Goal: Transaction & Acquisition: Purchase product/service

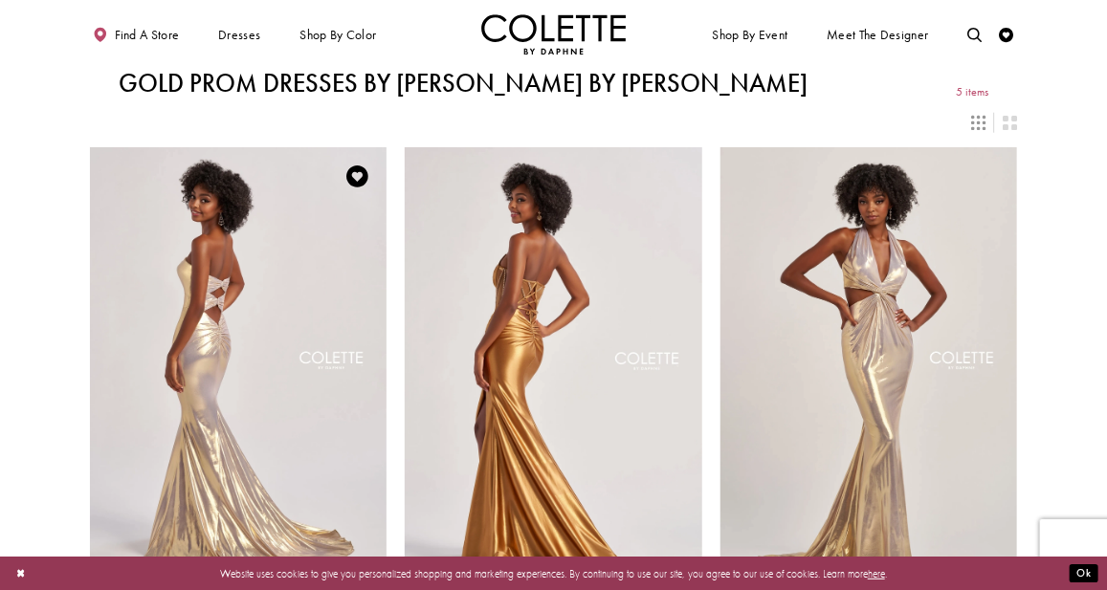
drag, startPoint x: 0, startPoint y: 0, endPoint x: 279, endPoint y: 391, distance: 480.8
click at [279, 391] on img "Visit Colette by Daphne Style No. CL8545 Page" at bounding box center [239, 363] width 298 height 432
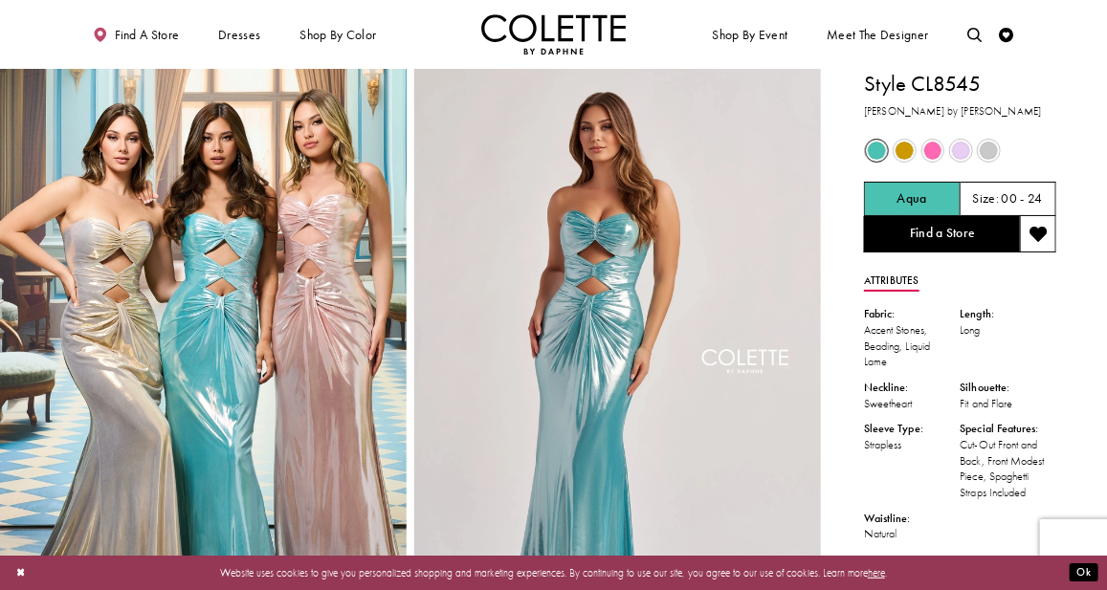
click at [904, 153] on span "Product color controls state depends on size chosen" at bounding box center [904, 151] width 18 height 18
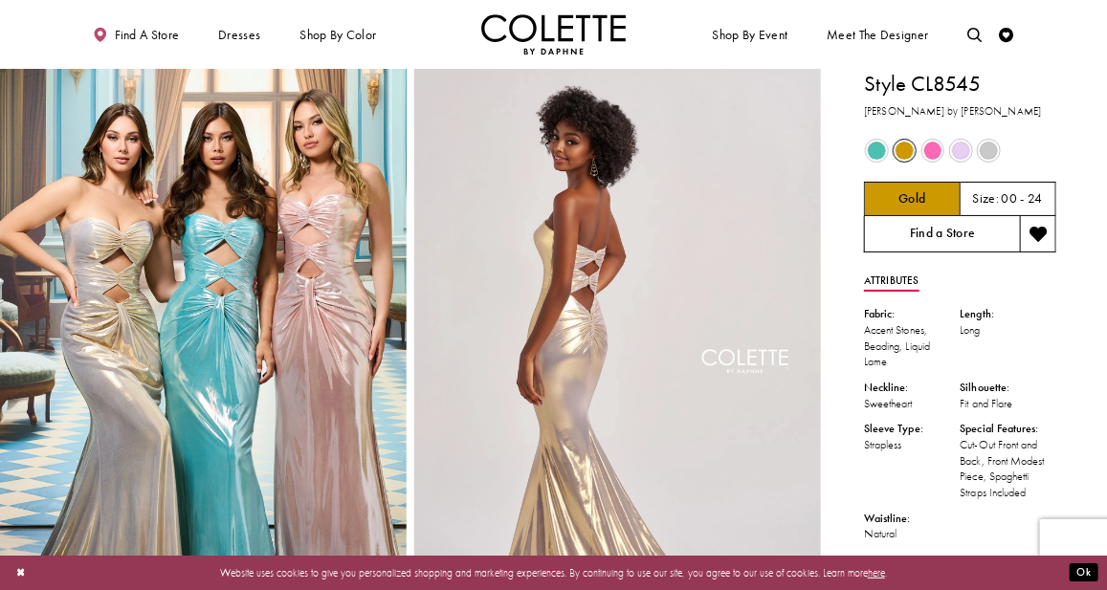
click at [910, 238] on link "Find a Store" at bounding box center [942, 234] width 156 height 36
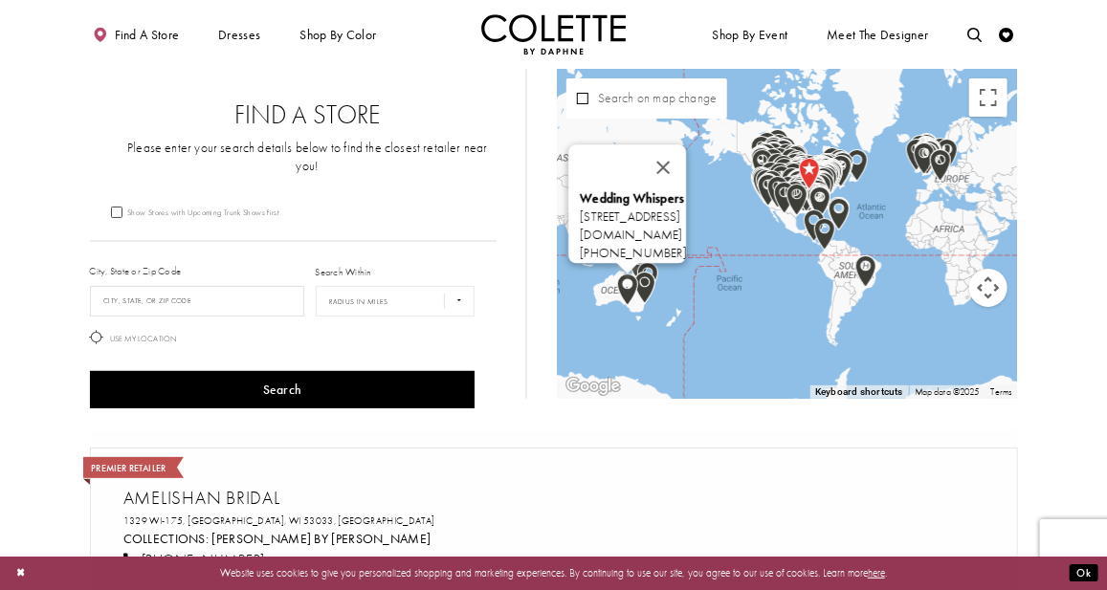
click at [627, 293] on img "Map with store locations" at bounding box center [627, 290] width 36 height 48
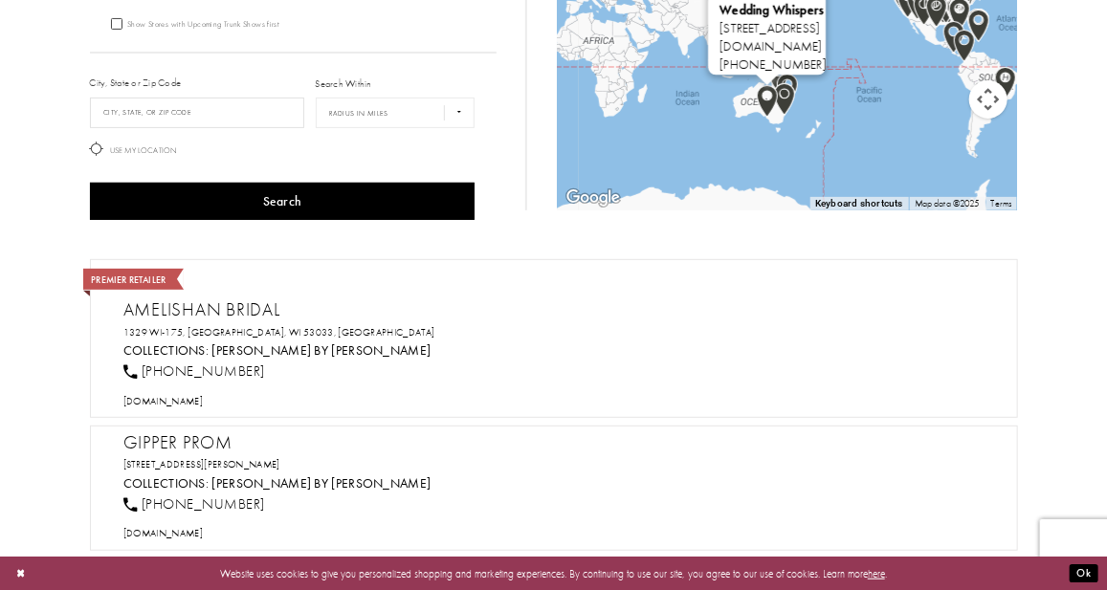
scroll to position [282, 0]
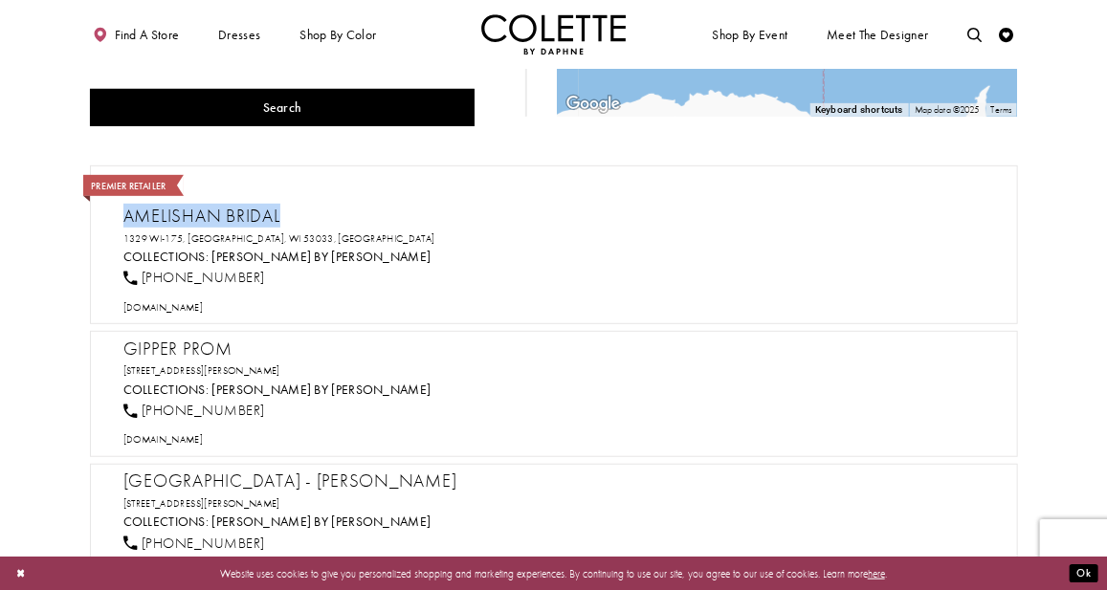
drag, startPoint x: 121, startPoint y: 196, endPoint x: 337, endPoint y: 188, distance: 216.3
click at [337, 188] on div "Premier Retailer Amelishan Bridal 1329 WI-175, Hubertus, WI 53033, USA Collecti…" at bounding box center [554, 245] width 928 height 159
copy h2 "Amelishan Bridal"
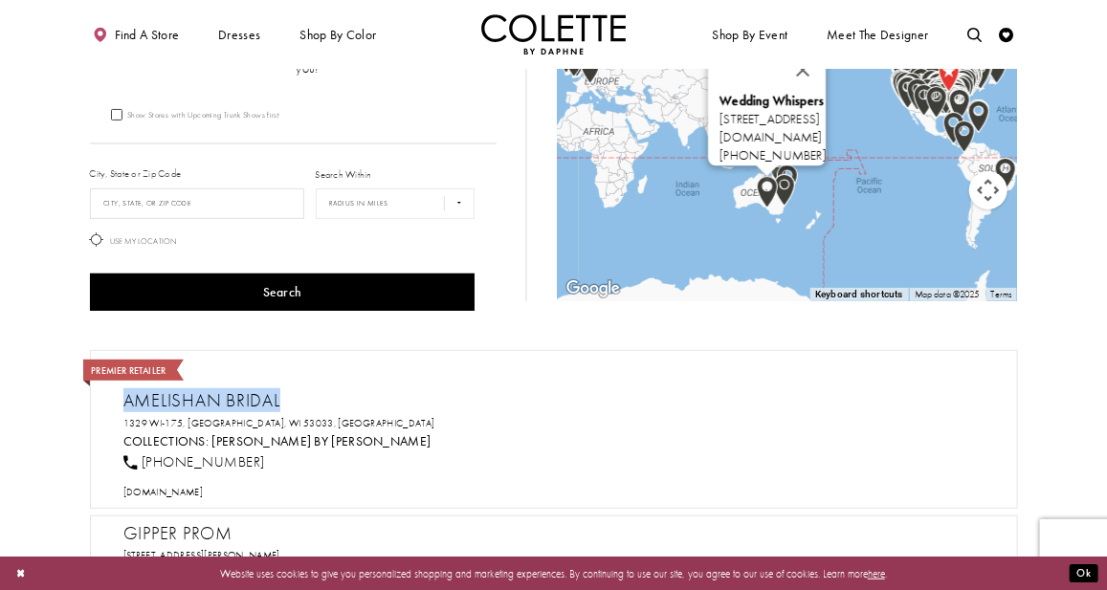
scroll to position [98, 0]
click at [245, 433] on link "[PERSON_NAME] by [PERSON_NAME]" at bounding box center [320, 441] width 219 height 16
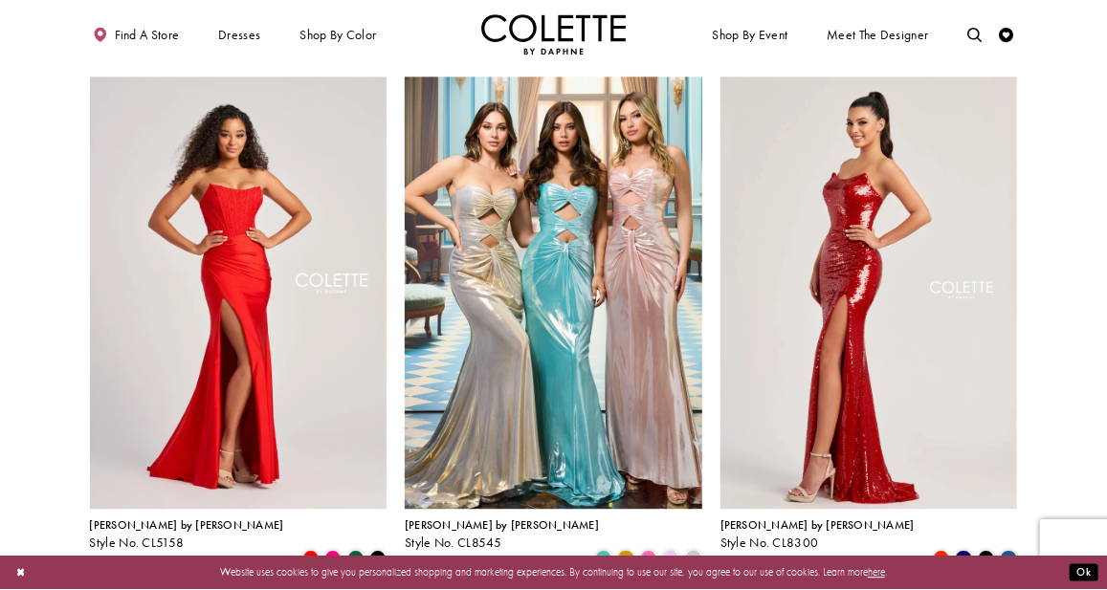
scroll to position [1673, 0]
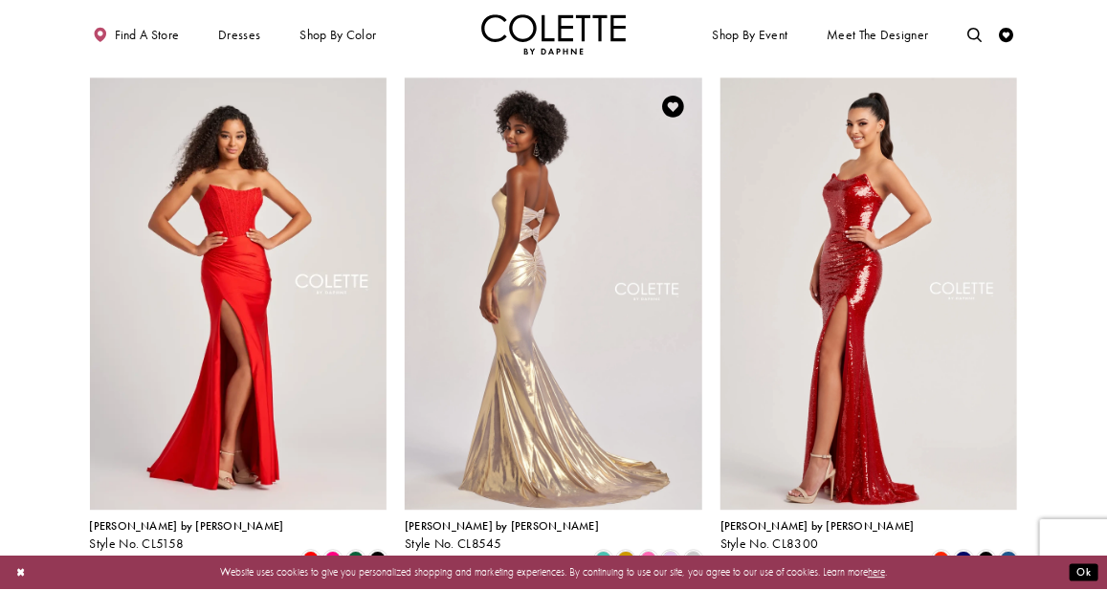
click at [462, 338] on img "Visit Colette by Daphne Style No. CL8545 Page" at bounding box center [554, 293] width 298 height 432
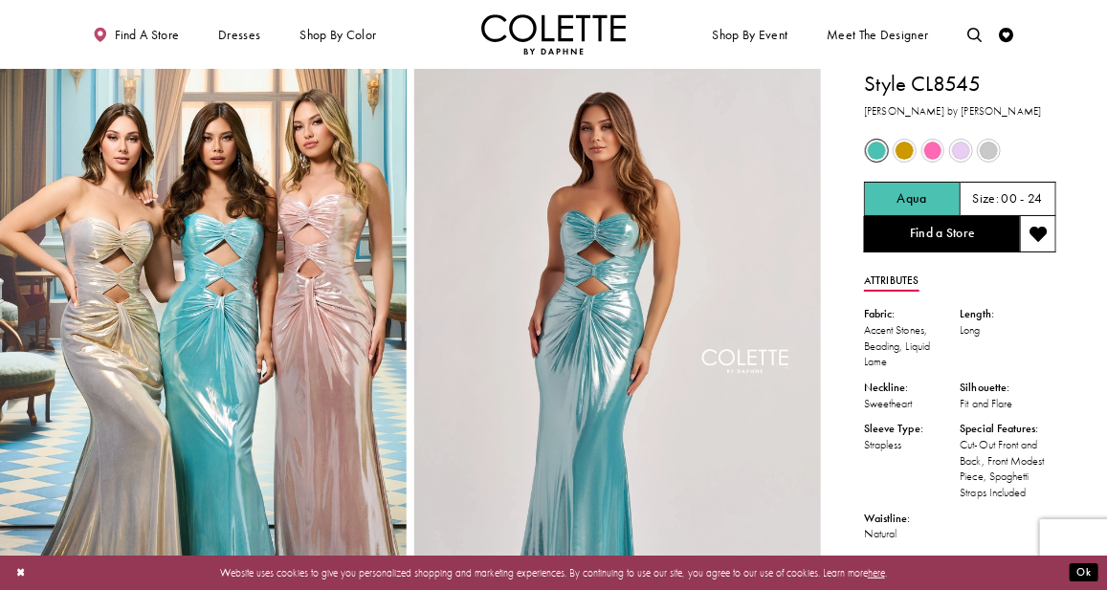
drag, startPoint x: 970, startPoint y: 84, endPoint x: 846, endPoint y: 77, distance: 124.6
copy h1 "Style CL8545"
